Goal: Complete application form

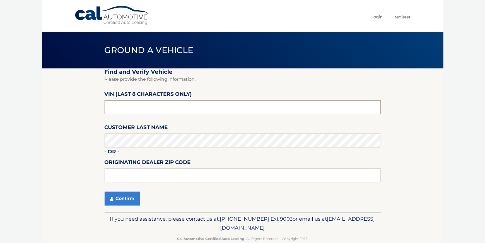
click at [149, 107] on input "text" at bounding box center [243, 107] width 276 height 14
type input "NS176595"
click at [126, 199] on button "Confirm" at bounding box center [123, 198] width 36 height 14
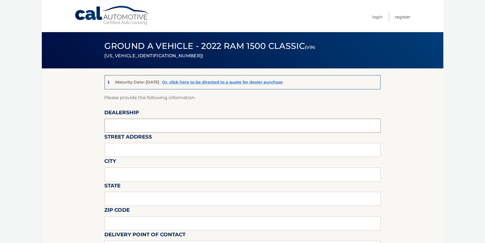
click at [110, 125] on input "text" at bounding box center [243, 126] width 276 height 14
type input "[PERSON_NAME] CHRYSLER JEEP DODGE INC"
type input "[STREET_ADDRESS]"
type input "WATERFORD"
type input "PA"
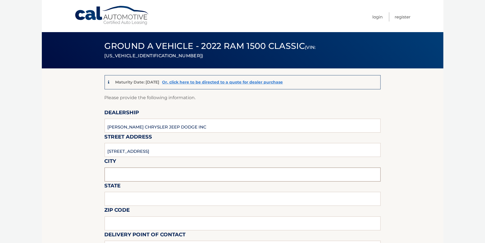
type input "16441"
type input "[PERSON_NAME]"
type input "[PHONE_NUMBER]"
type input "[EMAIL_ADDRESS][DOMAIN_NAME]"
type input "[PERSON_NAME]"
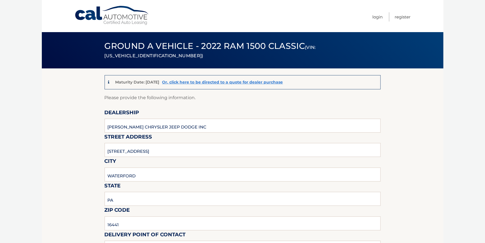
type input "[PHONE_NUMBER]"
type input "[EMAIL_ADDRESS][DOMAIN_NAME]"
type input "[PERSON_NAME]"
type input "[EMAIL_ADDRESS][DOMAIN_NAME]"
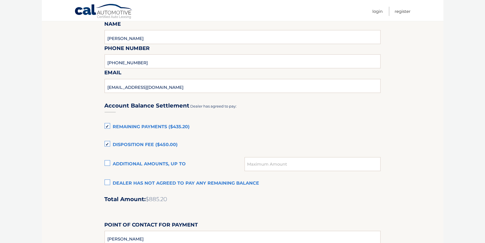
scroll to position [335, 0]
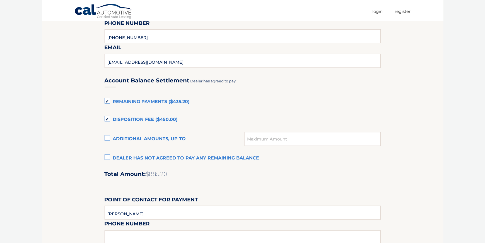
click at [105, 102] on label "Remaining Payments ($435.20)" at bounding box center [243, 101] width 276 height 11
click at [0, 0] on input "Remaining Payments ($435.20)" at bounding box center [0, 0] width 0 height 0
click at [108, 119] on label "Disposition Fee ($450.00)" at bounding box center [243, 119] width 276 height 11
click at [0, 0] on input "Disposition Fee ($450.00)" at bounding box center [0, 0] width 0 height 0
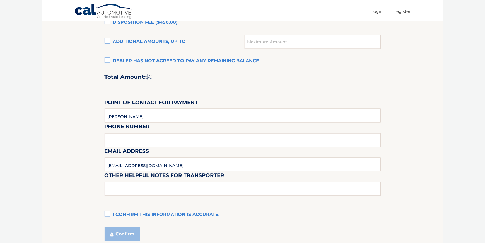
scroll to position [446, 0]
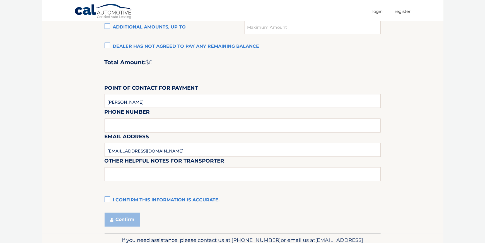
click at [108, 198] on label "I confirm this information is accurate." at bounding box center [243, 200] width 276 height 11
click at [0, 0] on input "I confirm this information is accurate." at bounding box center [0, 0] width 0 height 0
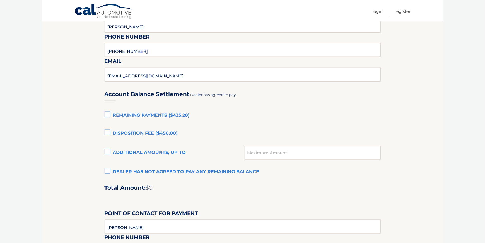
scroll to position [307, 0]
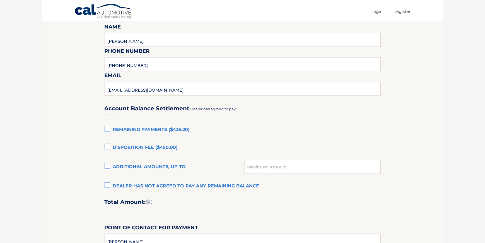
click at [107, 185] on label "Dealer has not agreed to pay any remaining balance" at bounding box center [243, 185] width 276 height 11
click at [0, 0] on input "Dealer has not agreed to pay any remaining balance" at bounding box center [0, 0] width 0 height 0
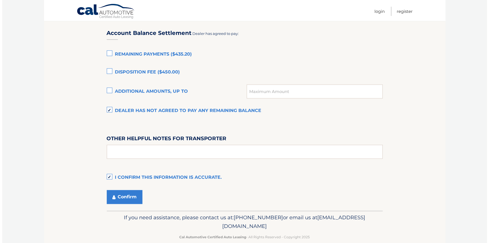
scroll to position [391, 0]
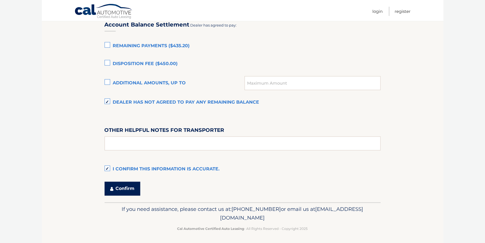
click at [125, 188] on button "Confirm" at bounding box center [123, 189] width 36 height 14
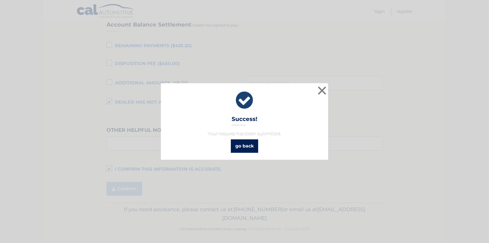
click at [255, 149] on link "go back" at bounding box center [244, 145] width 27 height 13
